Goal: Information Seeking & Learning: Learn about a topic

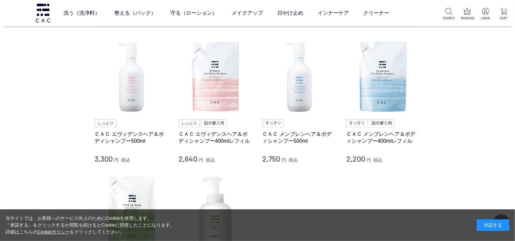
scroll to position [67, 0]
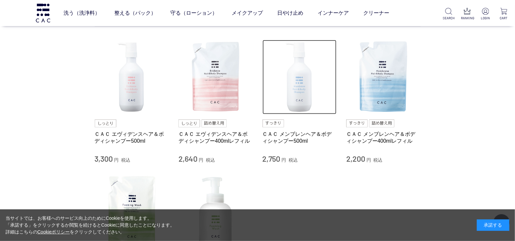
click at [293, 80] on img at bounding box center [300, 77] width 74 height 74
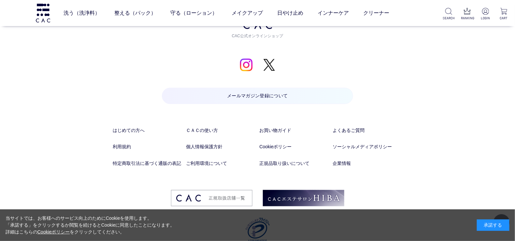
scroll to position [2410, 0]
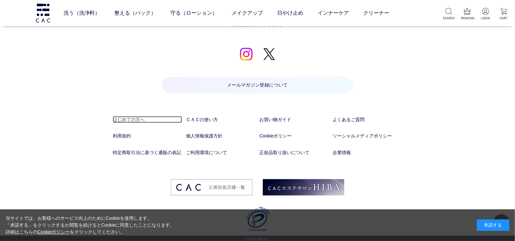
click at [137, 116] on link "はじめての方へ" at bounding box center [147, 119] width 69 height 7
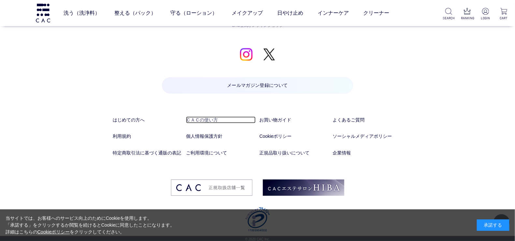
click at [215, 116] on link "ＣＡＣの使い方" at bounding box center [220, 119] width 69 height 7
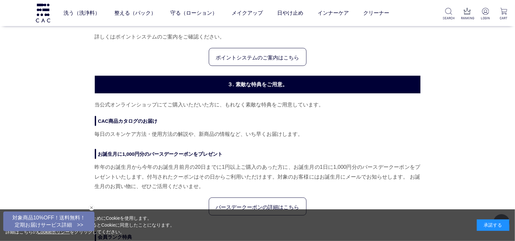
scroll to position [159, 0]
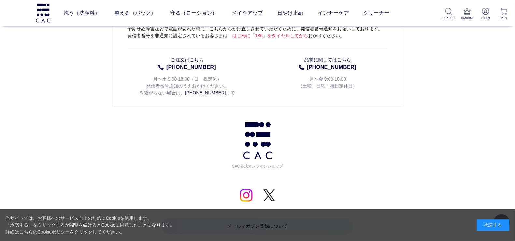
scroll to position [1894, 0]
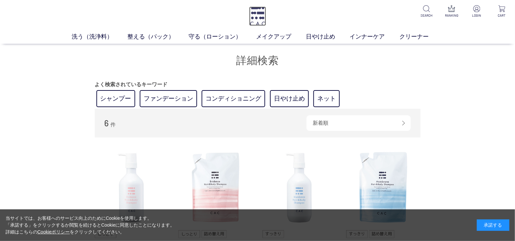
click at [253, 16] on img at bounding box center [257, 16] width 17 height 19
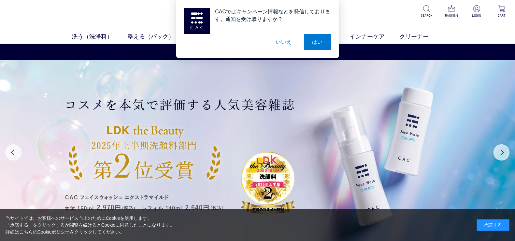
click at [284, 40] on button "いいえ" at bounding box center [284, 42] width 33 height 16
